Goal: Information Seeking & Learning: Learn about a topic

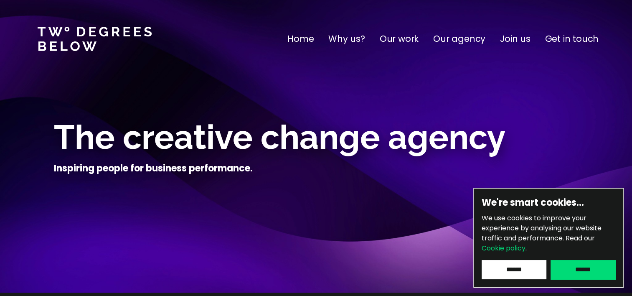
click at [580, 269] on input "******" at bounding box center [582, 269] width 65 height 19
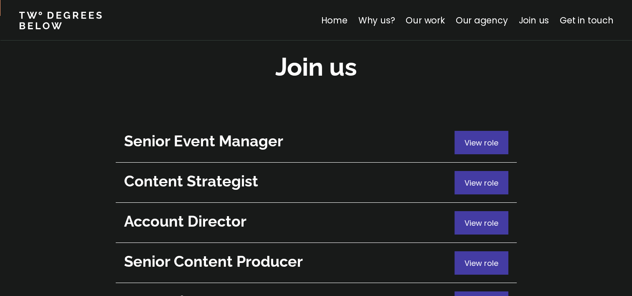
scroll to position [3046, 0]
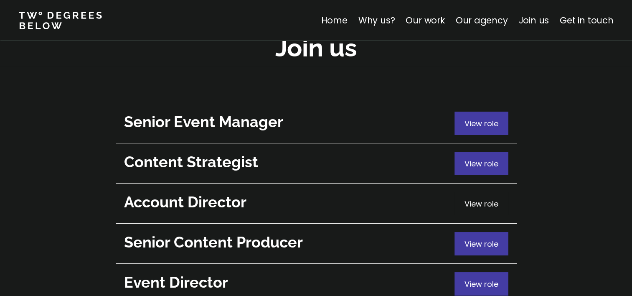
click at [476, 198] on span "View role" at bounding box center [481, 203] width 34 height 10
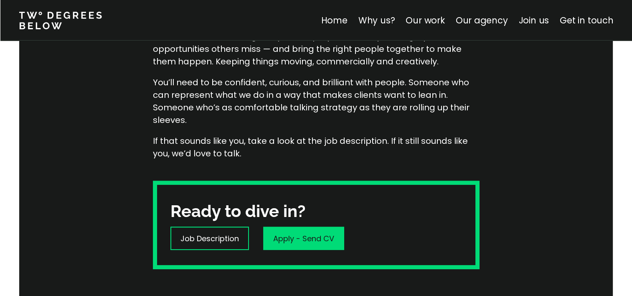
scroll to position [259, 0]
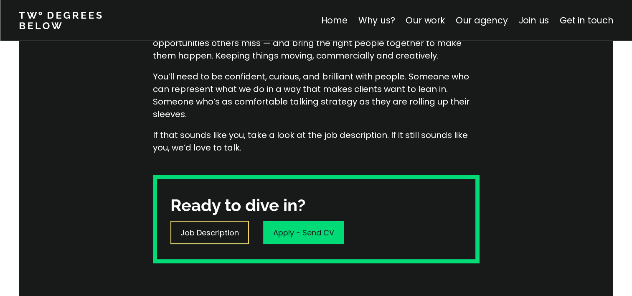
click at [201, 232] on p "Job Description" at bounding box center [209, 232] width 58 height 11
click at [384, 20] on link "Why us?" at bounding box center [376, 20] width 37 height 12
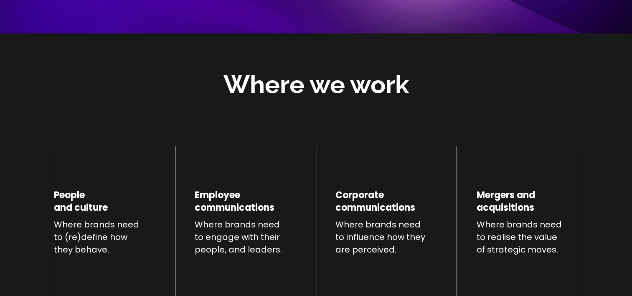
scroll to position [292, 0]
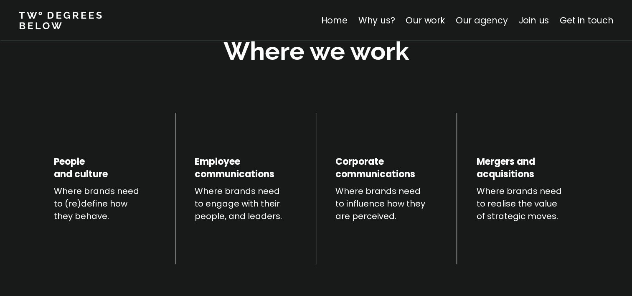
click at [488, 22] on link "Our agency" at bounding box center [481, 20] width 52 height 12
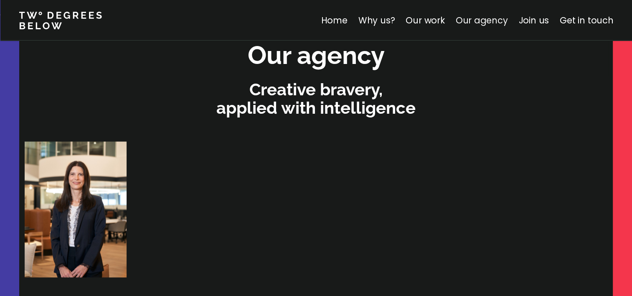
scroll to position [1773, 0]
